Goal: Information Seeking & Learning: Learn about a topic

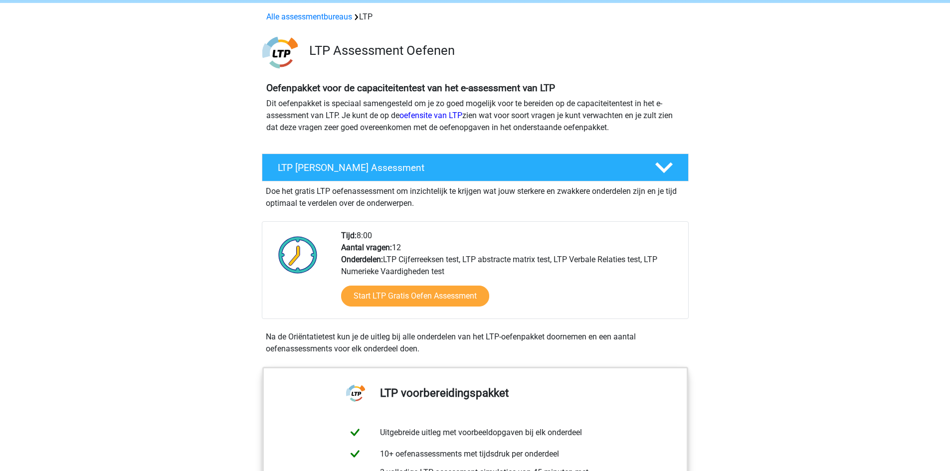
scroll to position [50, 0]
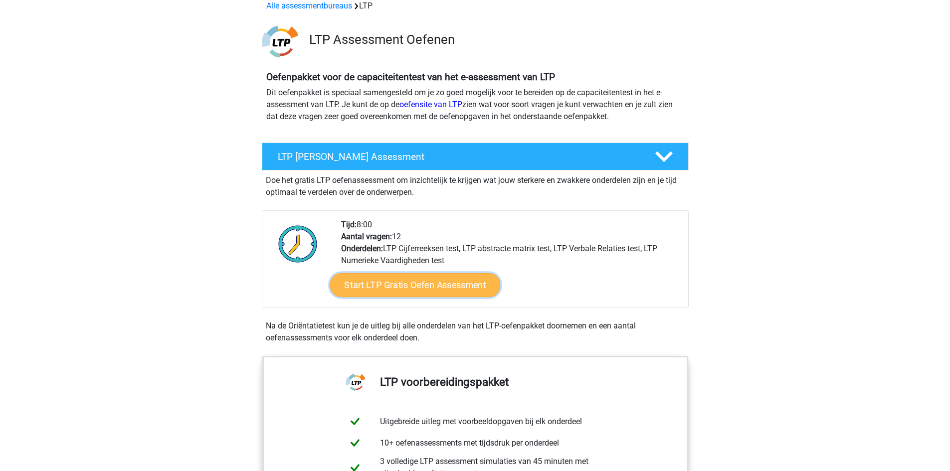
click at [422, 281] on link "Start LTP Gratis Oefen Assessment" at bounding box center [415, 285] width 170 height 24
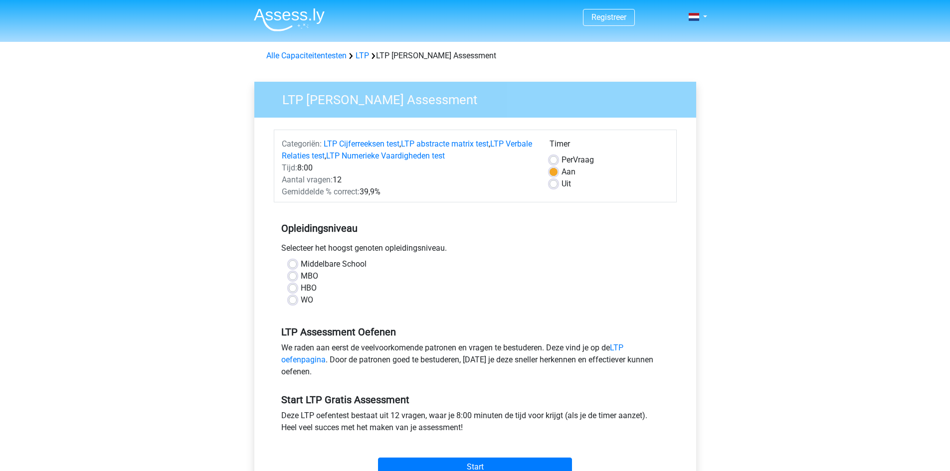
click at [308, 288] on label "HBO" at bounding box center [309, 288] width 16 height 12
click at [297, 288] on input "HBO" at bounding box center [293, 287] width 8 height 10
radio input "true"
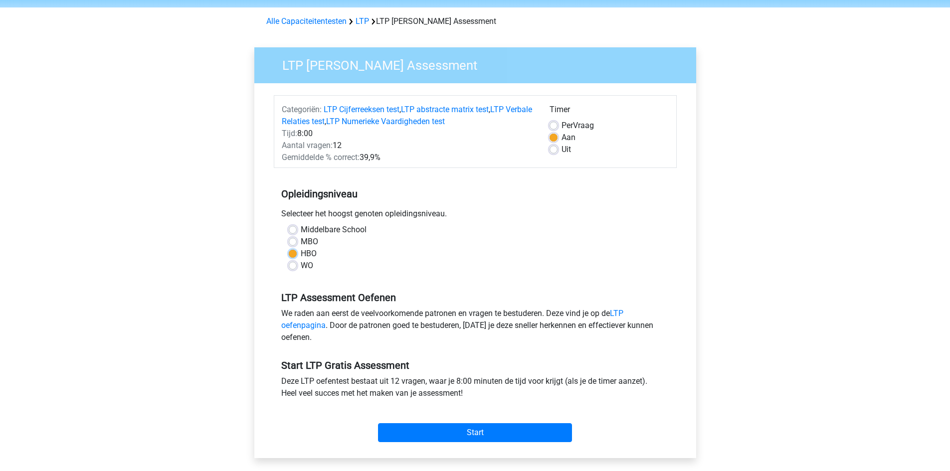
scroll to position [50, 0]
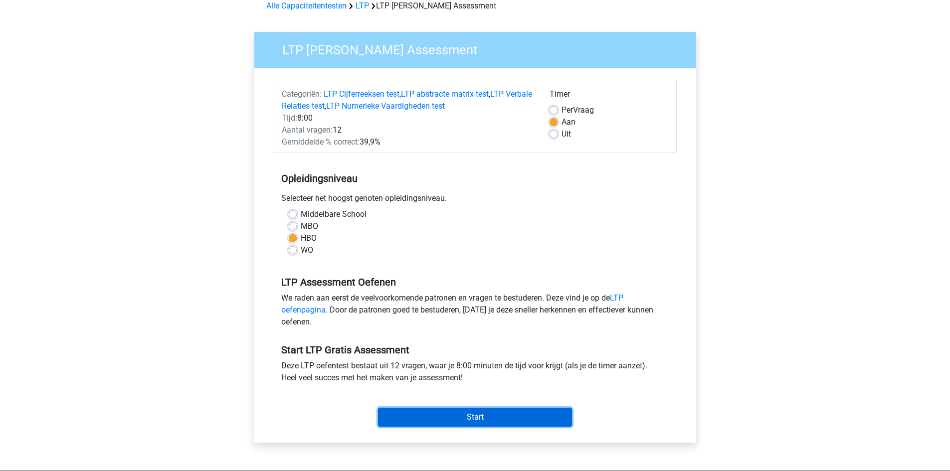
click at [474, 418] on input "Start" at bounding box center [475, 417] width 194 height 19
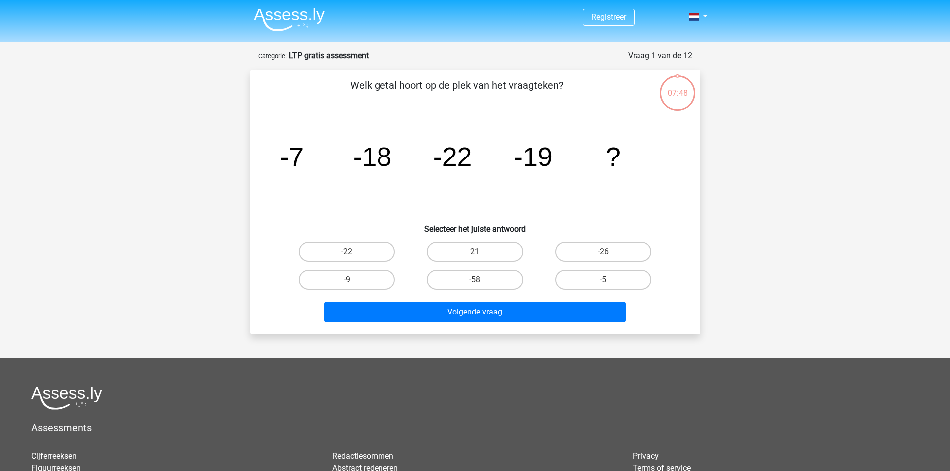
click at [281, 12] on img at bounding box center [289, 19] width 71 height 23
